Goal: Task Accomplishment & Management: Use online tool/utility

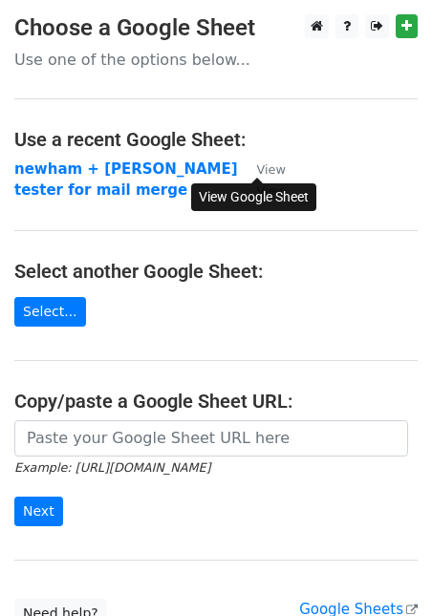
click at [251, 168] on link "View" at bounding box center [262, 169] width 48 height 17
click at [98, 169] on strong "newham + hackney" at bounding box center [126, 169] width 224 height 17
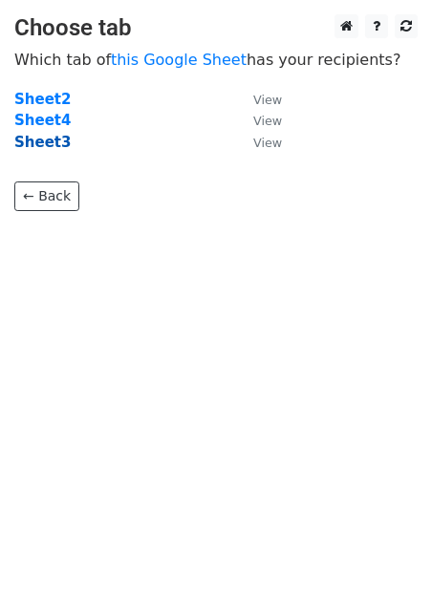
click at [42, 146] on strong "Sheet3" at bounding box center [42, 142] width 56 height 17
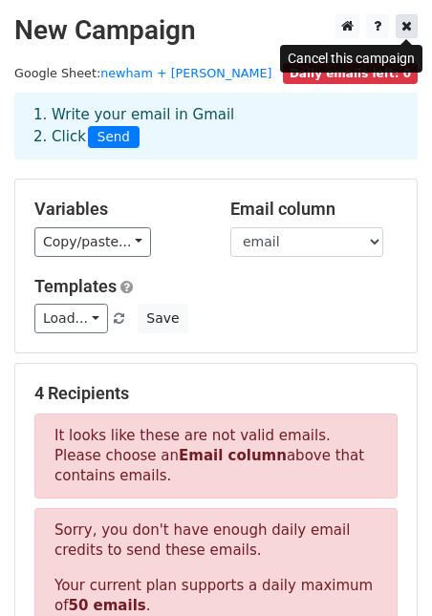
click at [406, 23] on icon at bounding box center [406, 25] width 11 height 13
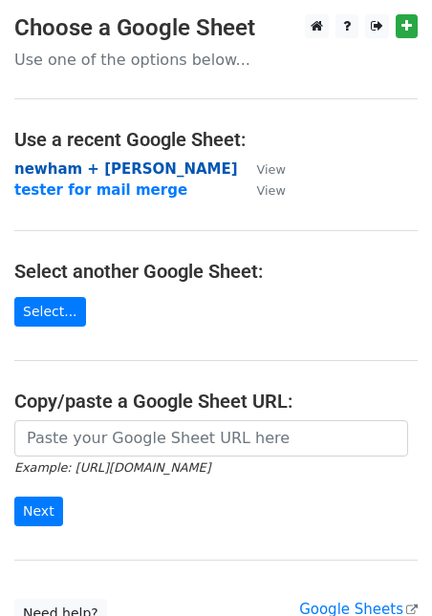
click at [139, 167] on strong "newham + hackney" at bounding box center [126, 169] width 224 height 17
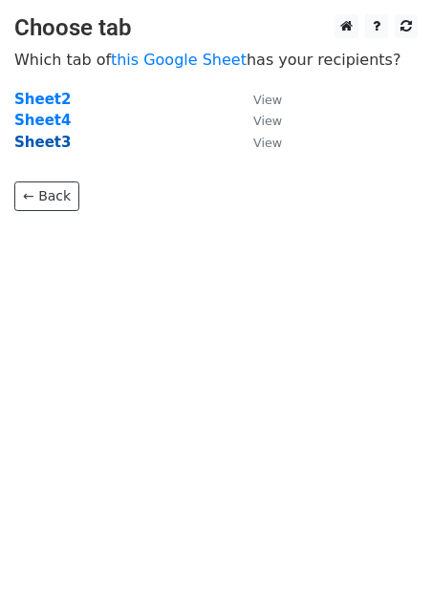
click at [55, 141] on strong "Sheet3" at bounding box center [42, 142] width 56 height 17
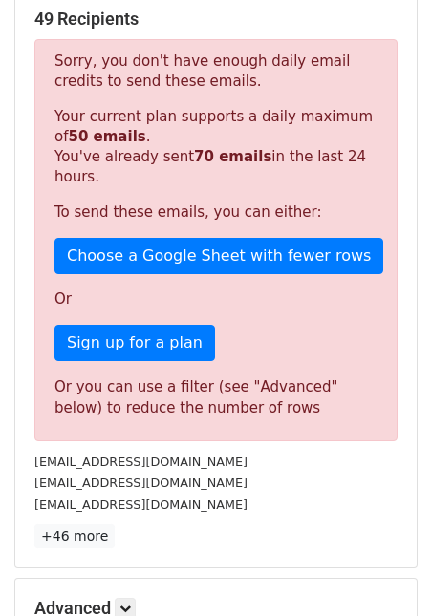
scroll to position [368, 0]
